Goal: Information Seeking & Learning: Learn about a topic

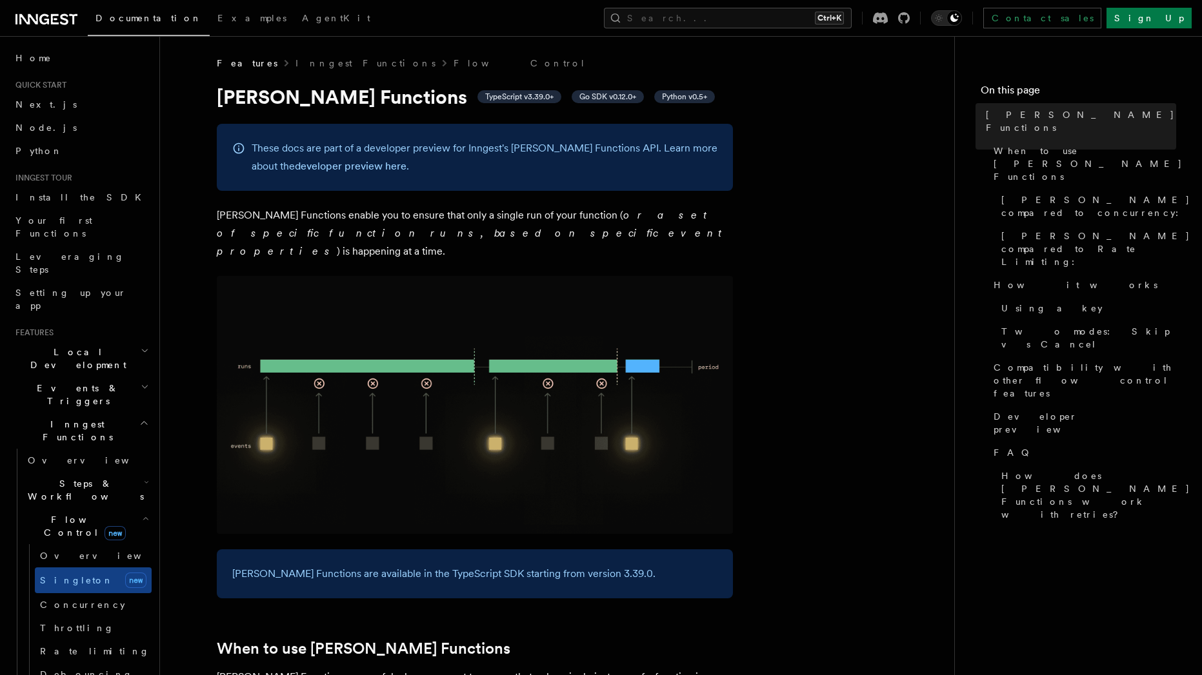
click at [126, 508] on h2 "Flow Control new" at bounding box center [87, 526] width 129 height 36
click at [109, 627] on link "Logging" at bounding box center [87, 638] width 129 height 23
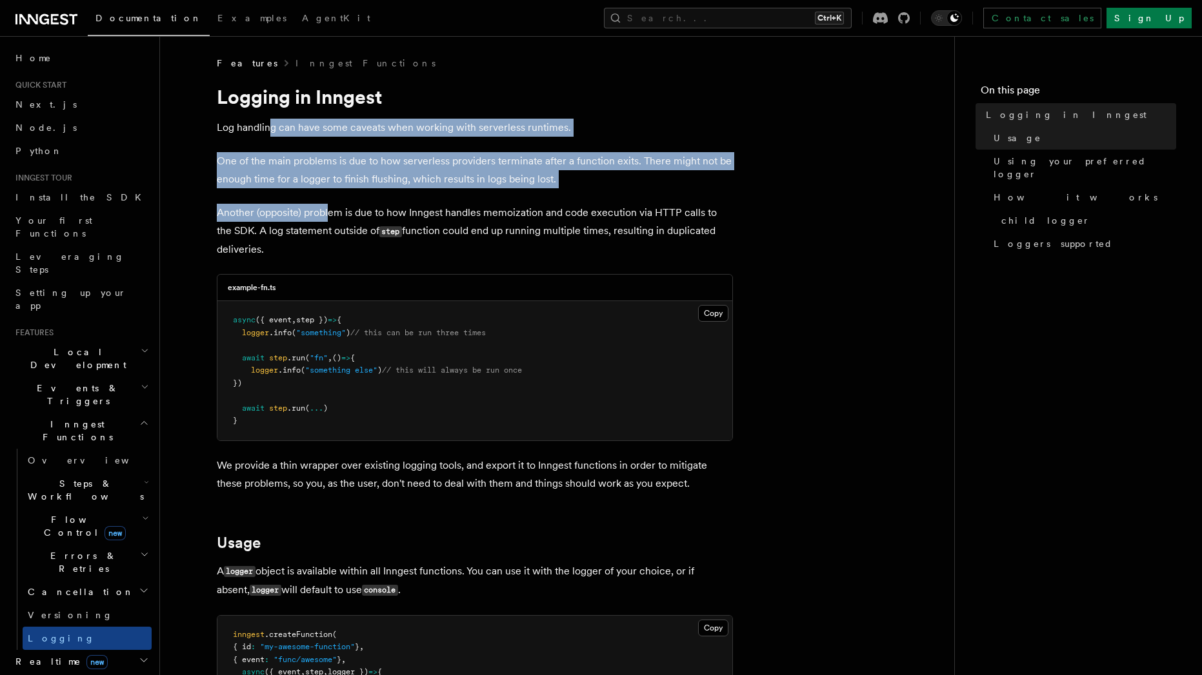
drag, startPoint x: 272, startPoint y: 128, endPoint x: 368, endPoint y: 254, distance: 158.5
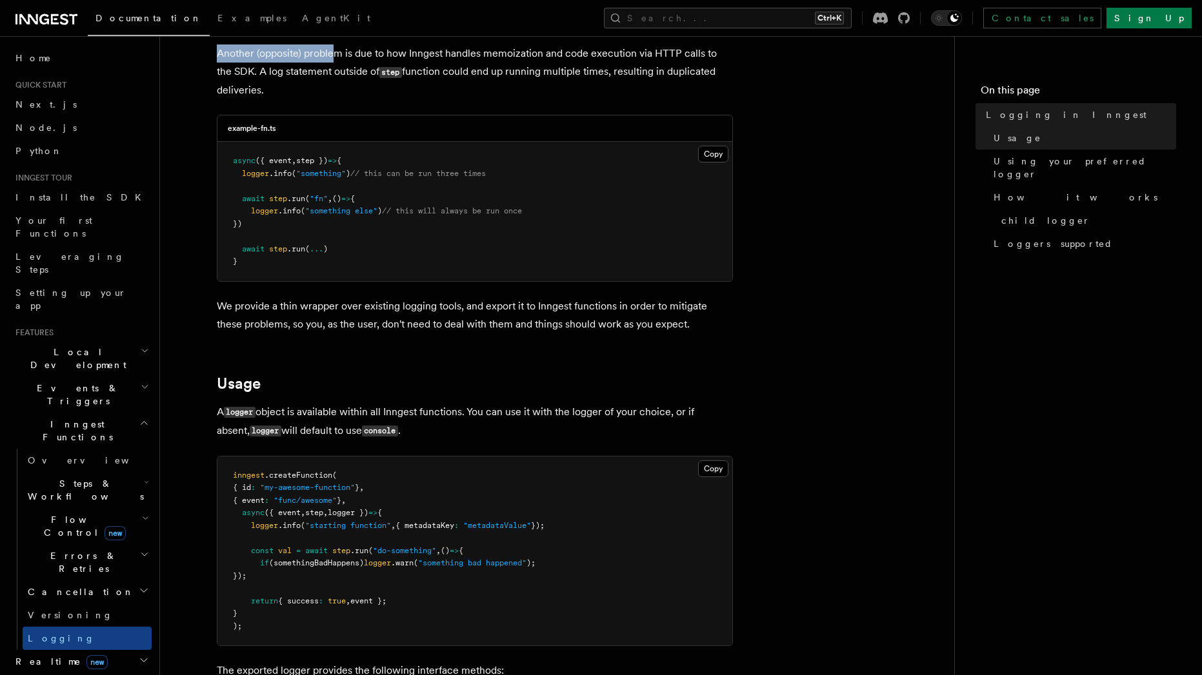
scroll to position [232, 0]
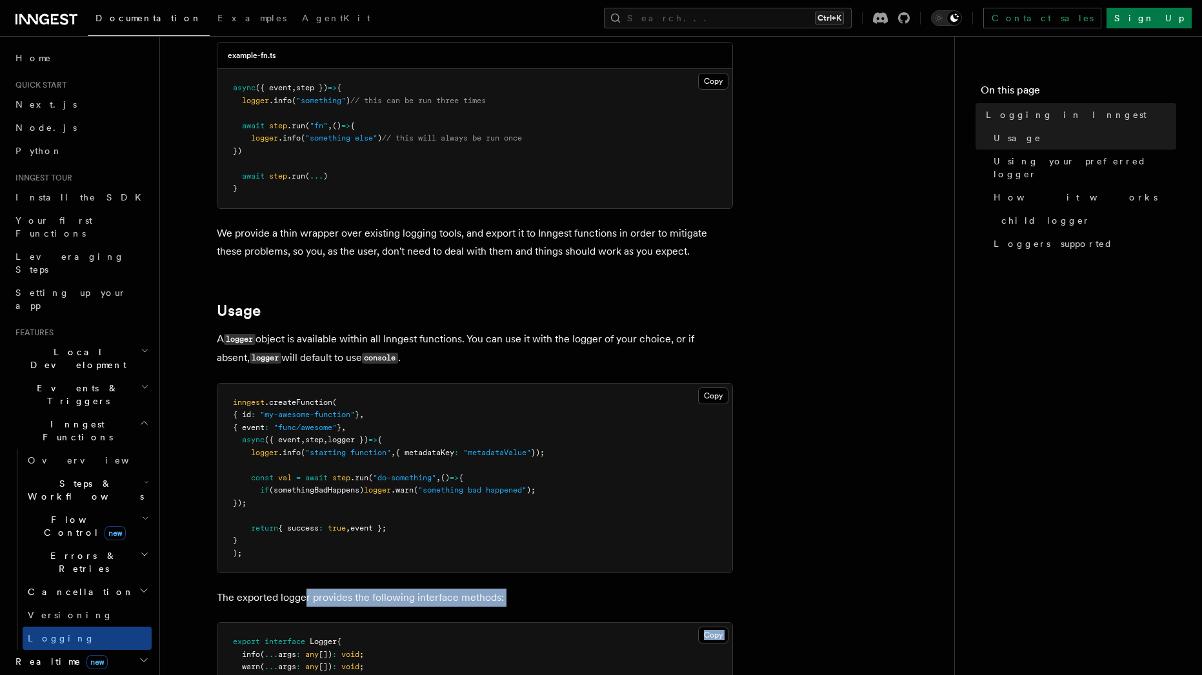
drag, startPoint x: 439, startPoint y: 607, endPoint x: 475, endPoint y: 608, distance: 36.1
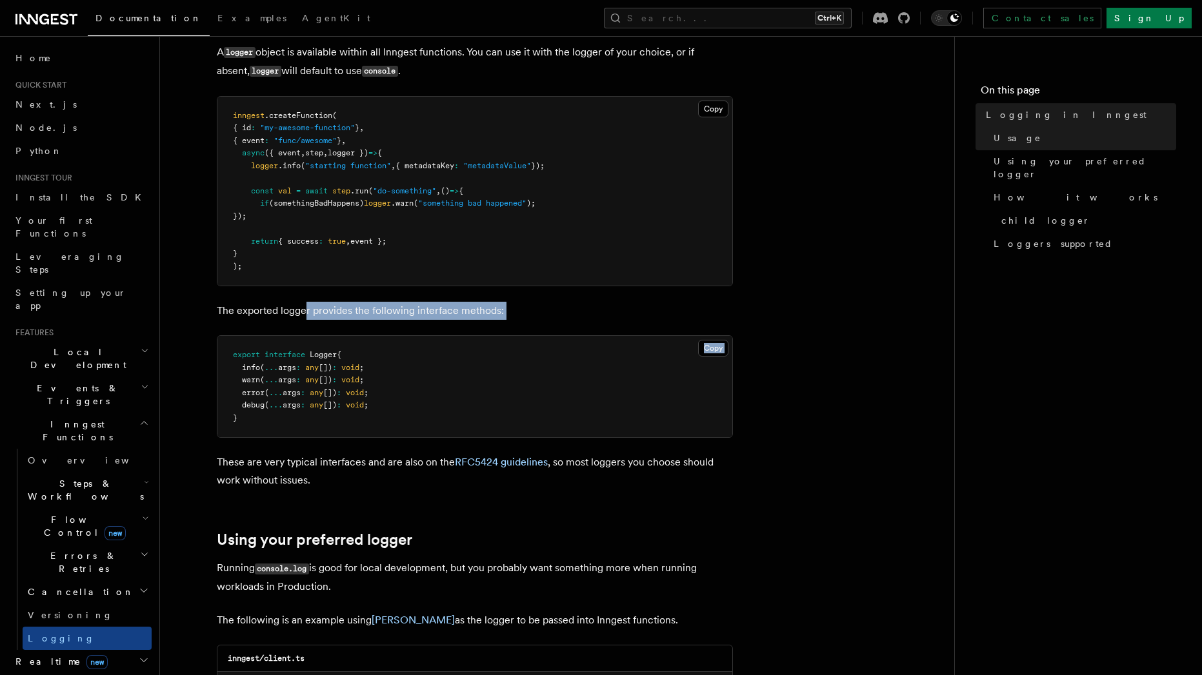
scroll to position [542, 0]
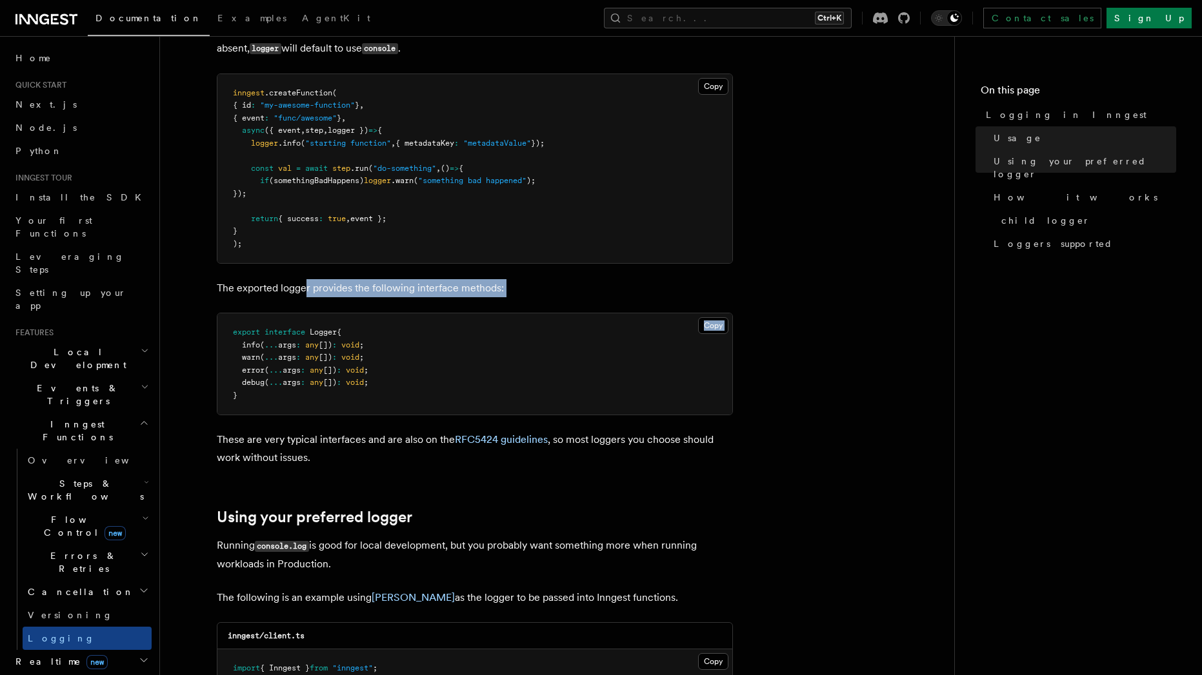
drag, startPoint x: 443, startPoint y: 542, endPoint x: 461, endPoint y: 559, distance: 24.7
click at [461, 559] on p "Running console.log is good for local development, but you probably want someth…" at bounding box center [475, 555] width 516 height 37
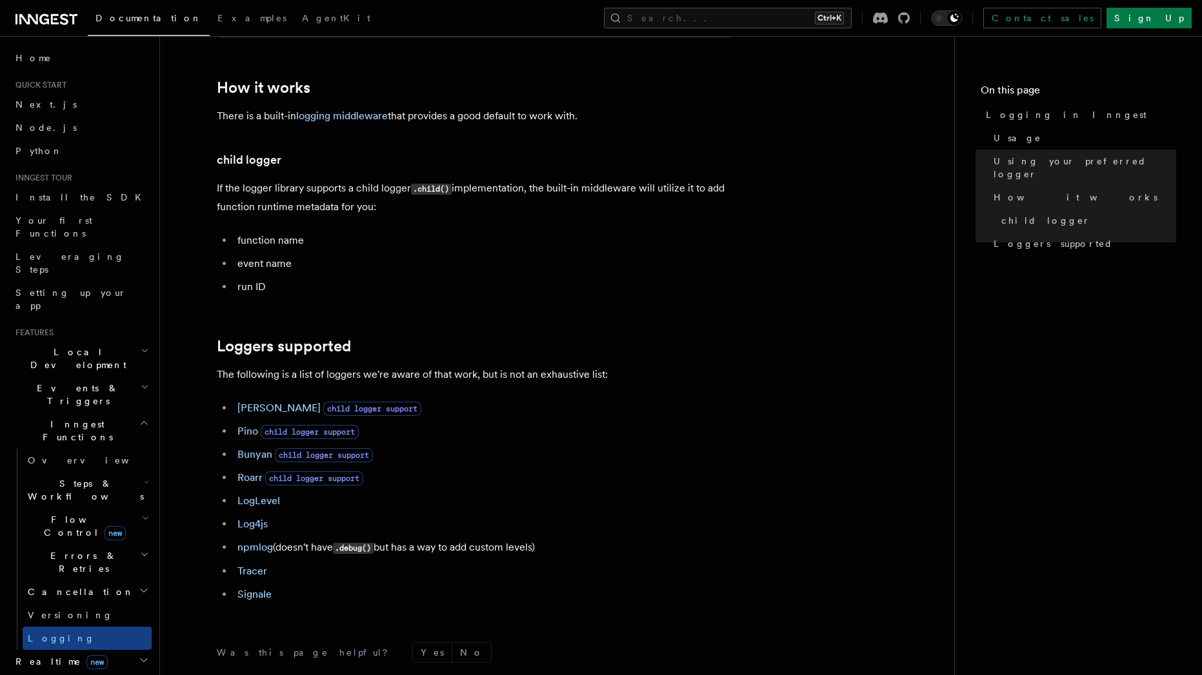
scroll to position [1548, 0]
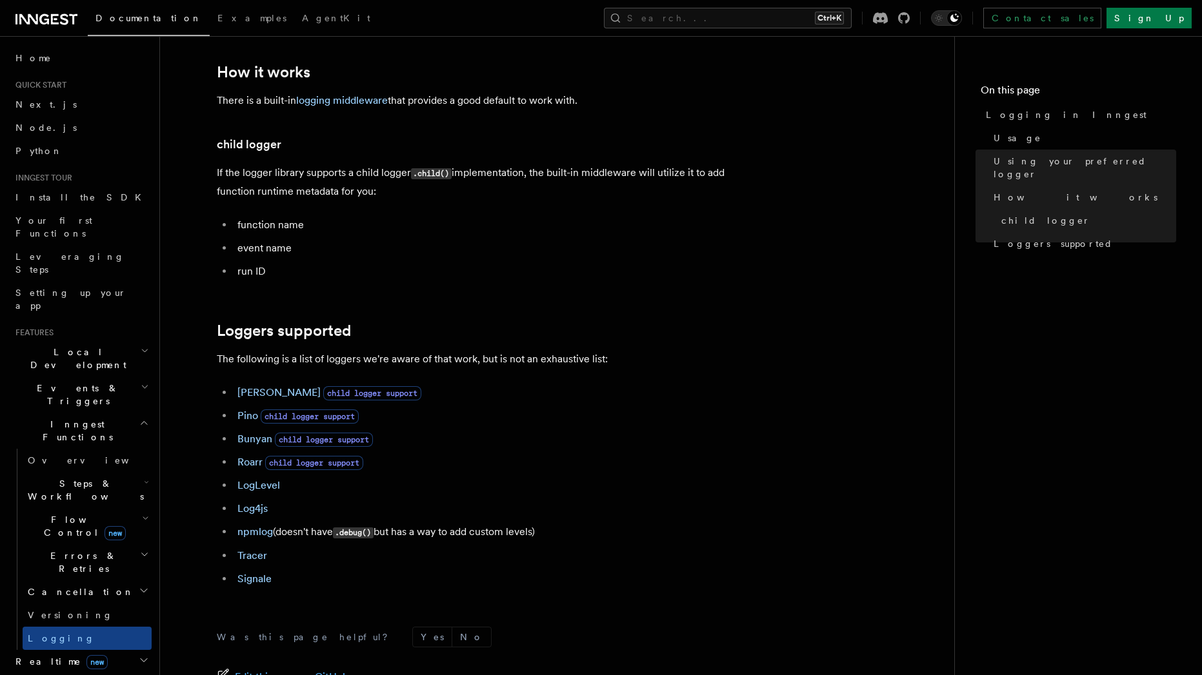
click at [66, 382] on span "Events & Triggers" at bounding box center [75, 395] width 130 height 26
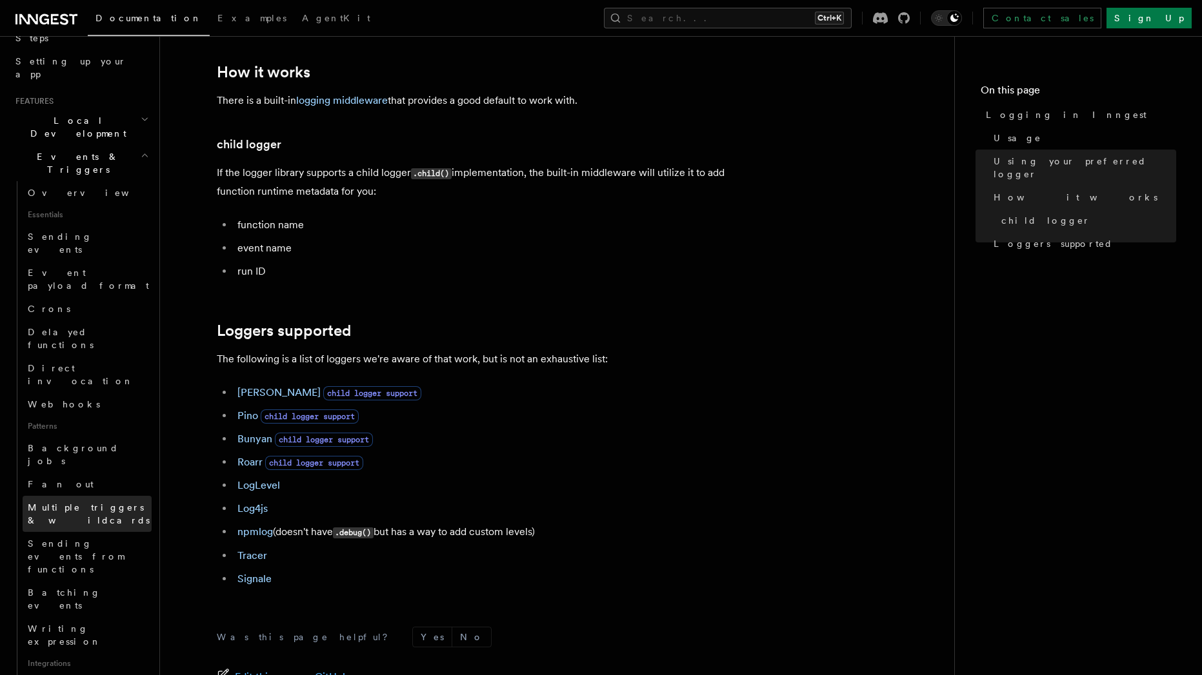
scroll to position [232, 0]
click at [112, 674] on link "Neon" at bounding box center [87, 685] width 129 height 23
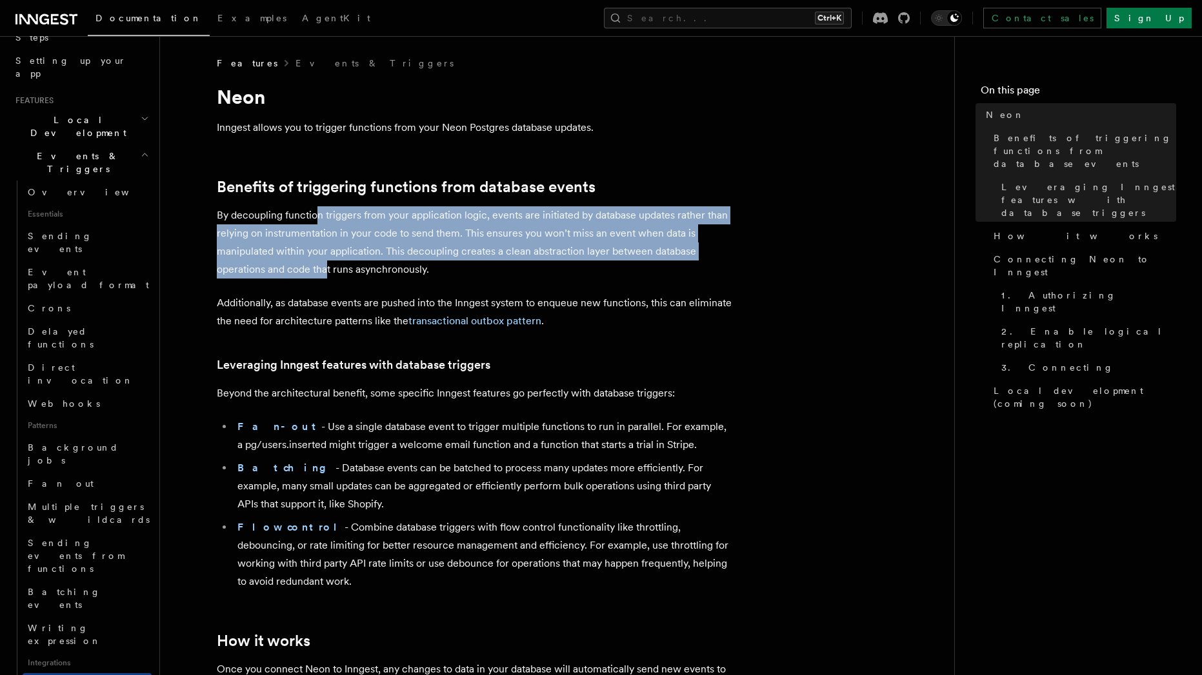
drag, startPoint x: 317, startPoint y: 220, endPoint x: 325, endPoint y: 275, distance: 55.4
click at [325, 275] on p "By decoupling function triggers from your application logic, events are initiat…" at bounding box center [475, 242] width 516 height 72
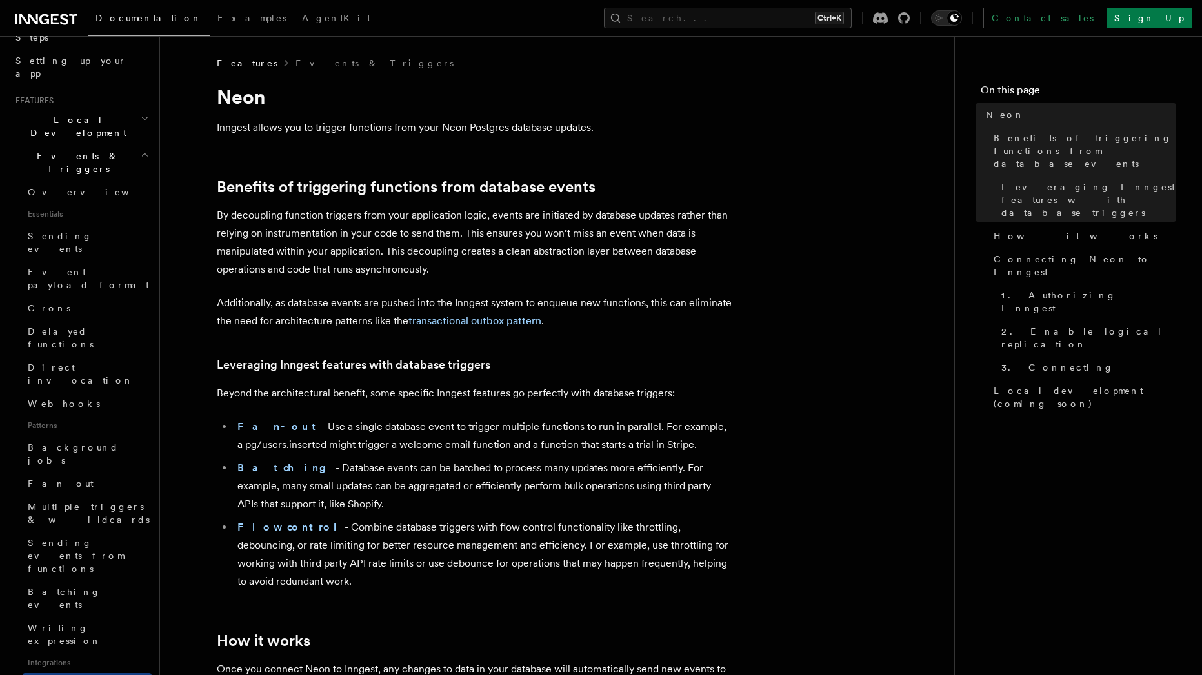
drag, startPoint x: 286, startPoint y: 332, endPoint x: 282, endPoint y: 327, distance: 6.9
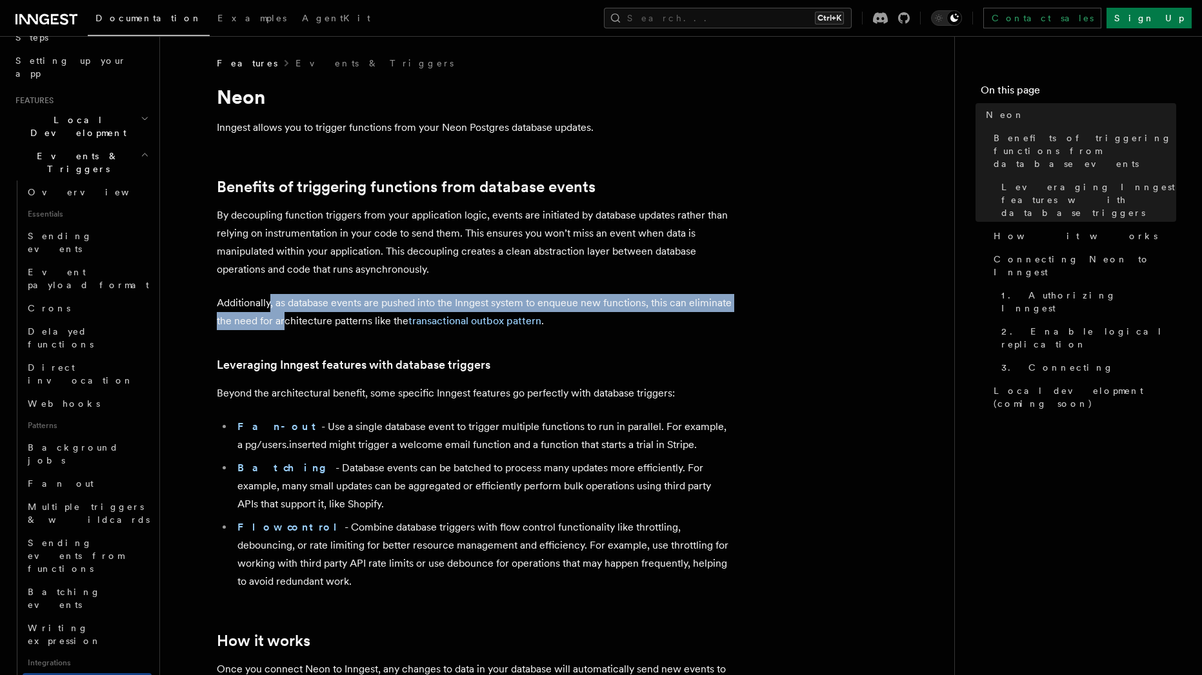
drag, startPoint x: 284, startPoint y: 319, endPoint x: 259, endPoint y: 303, distance: 30.2
click at [259, 303] on p "Additionally, as database events are pushed into the Inngest system to enqueue …" at bounding box center [475, 312] width 516 height 36
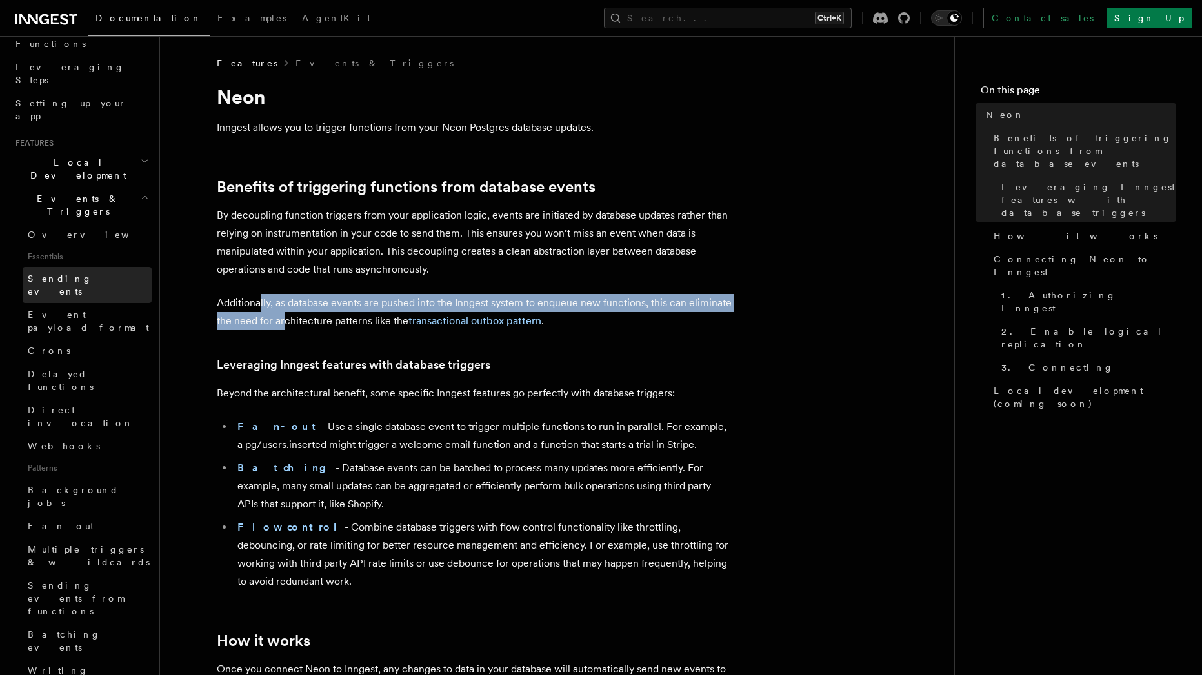
scroll to position [155, 0]
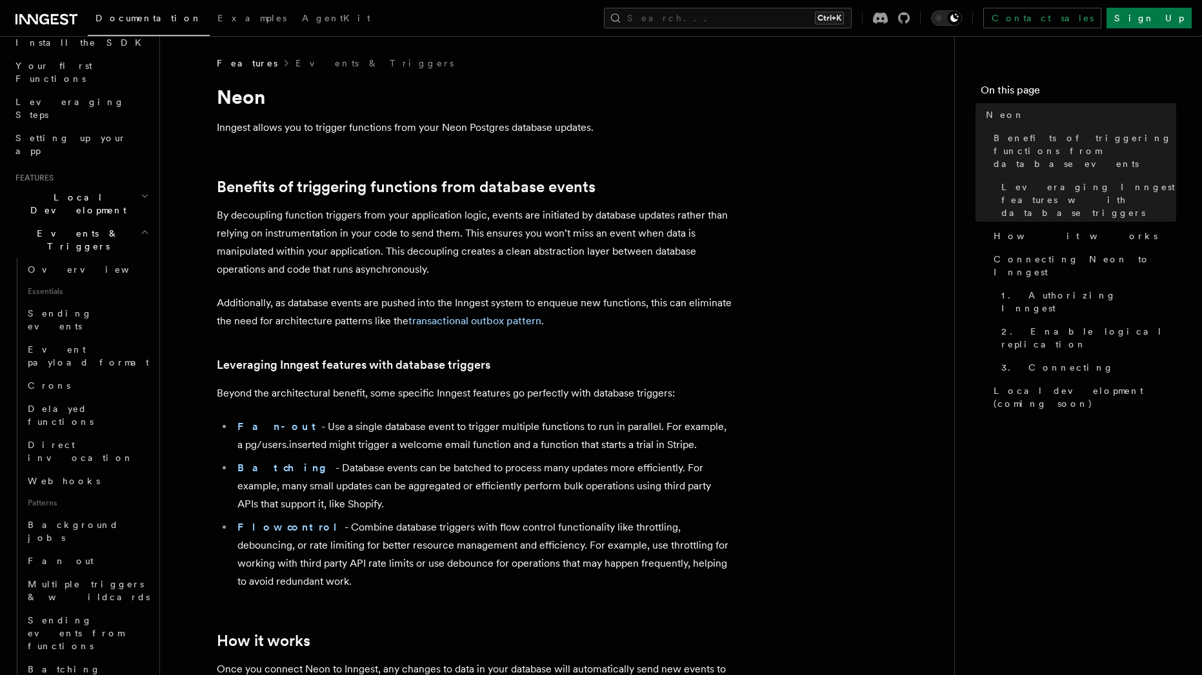
drag, startPoint x: 421, startPoint y: 524, endPoint x: 408, endPoint y: 526, distance: 13.2
click at [421, 524] on li "Flow control - Combine database triggers with flow control functionality like t…" at bounding box center [483, 555] width 499 height 72
click at [415, 235] on p "By decoupling function triggers from your application logic, events are initiat…" at bounding box center [475, 242] width 516 height 72
